Goal: Navigation & Orientation: Find specific page/section

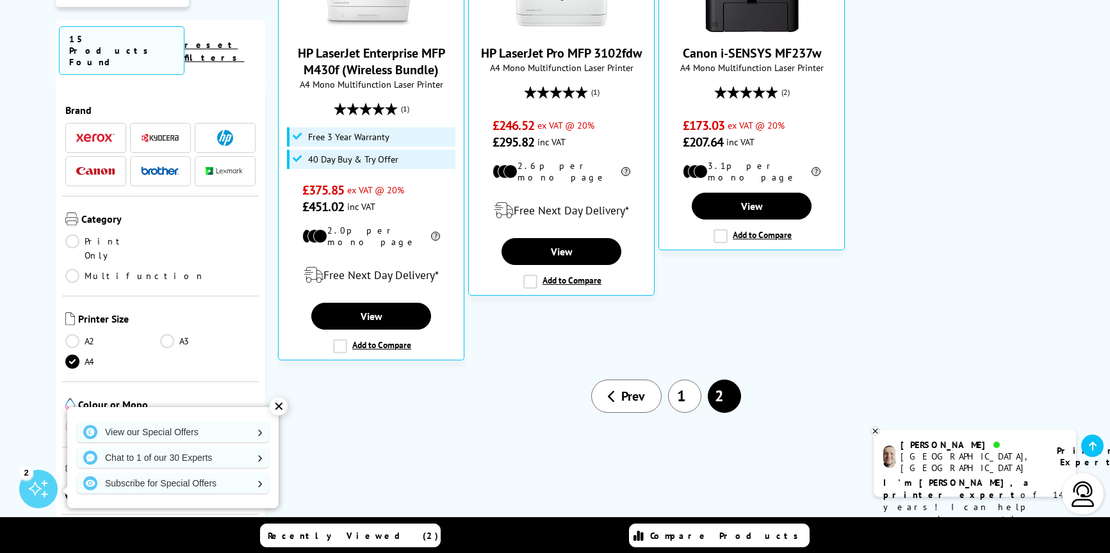
scroll to position [448, 0]
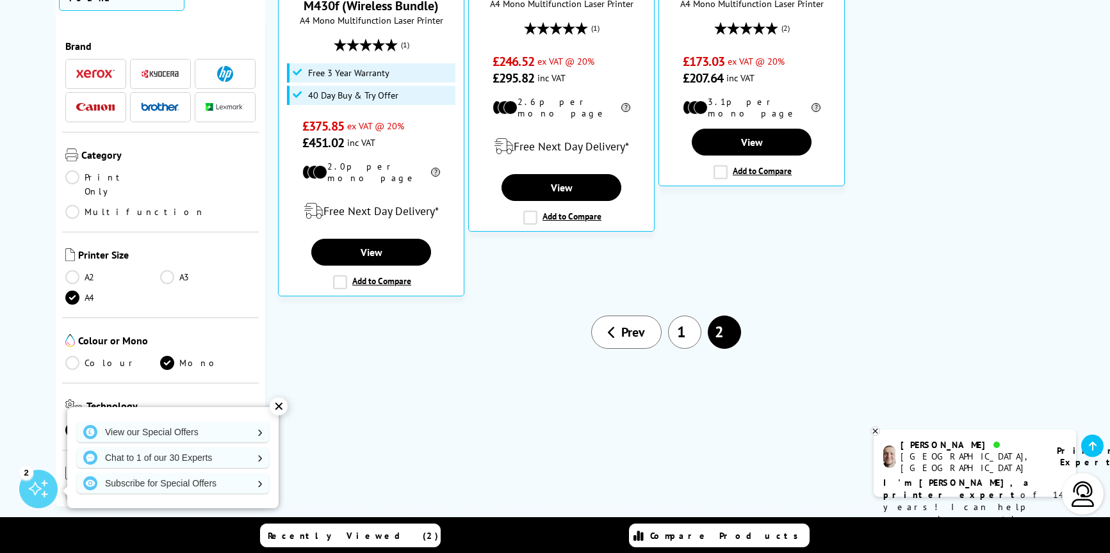
click at [693, 330] on link "1" at bounding box center [684, 332] width 33 height 33
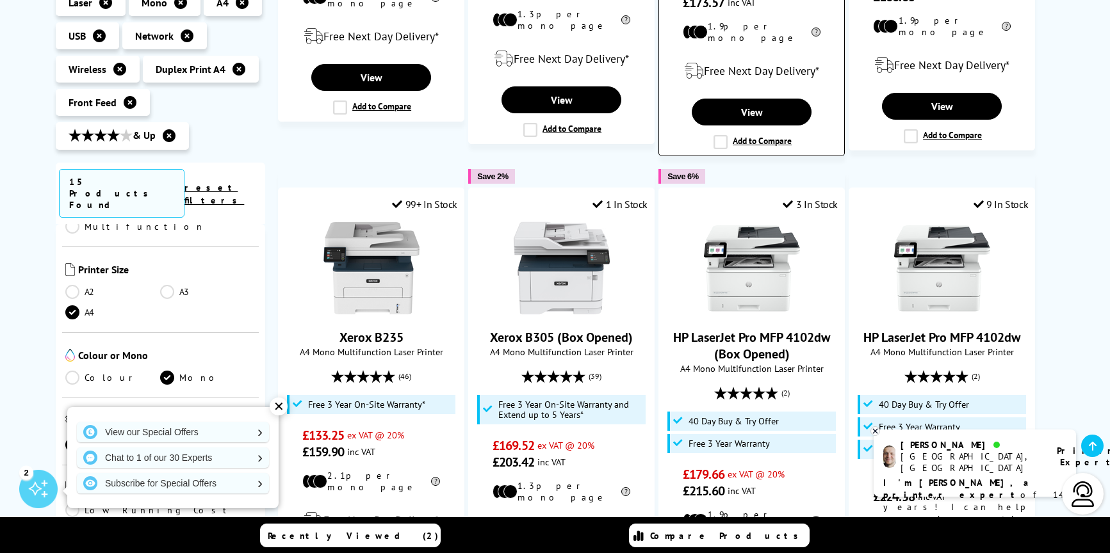
scroll to position [1024, 0]
